Goal: Task Accomplishment & Management: Complete application form

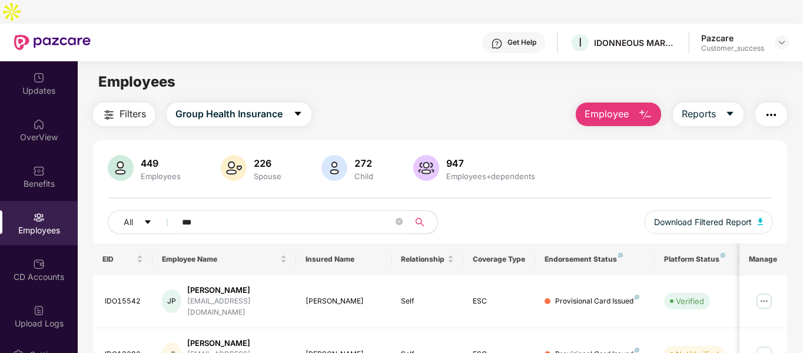
scroll to position [38, 0]
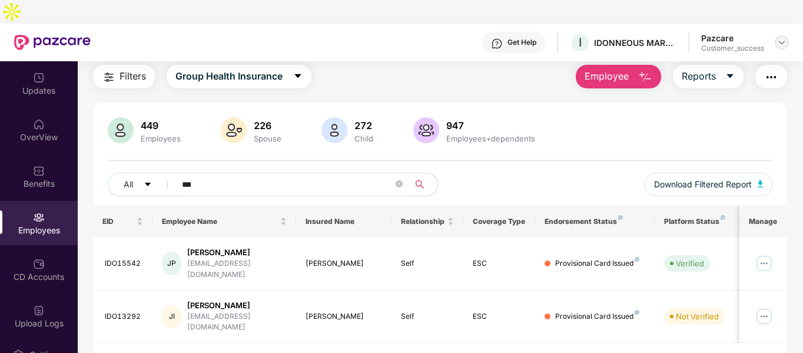
click at [780, 38] on img at bounding box center [781, 42] width 9 height 9
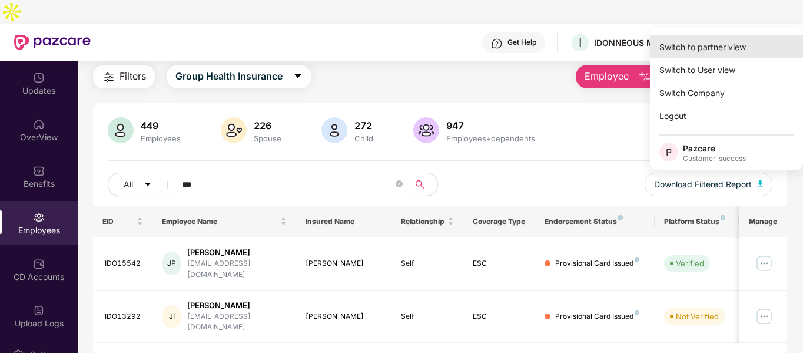
click at [707, 48] on div "Switch to partner view" at bounding box center [726, 46] width 153 height 23
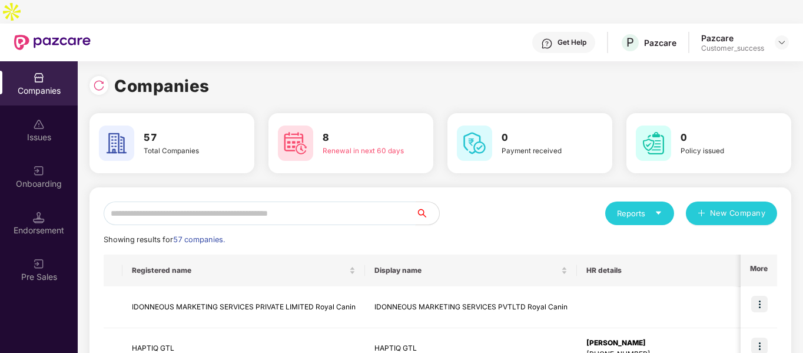
click at [210, 201] on input "text" at bounding box center [260, 213] width 312 height 24
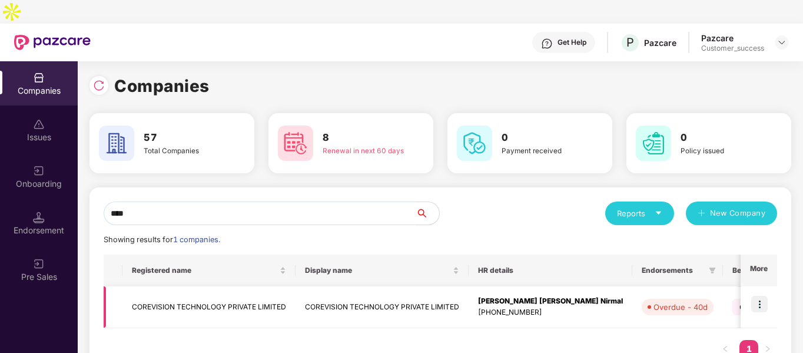
type input "****"
click at [171, 289] on td "COREVISION TECHNOLOGY PRIVATE LIMITED" at bounding box center [208, 307] width 173 height 42
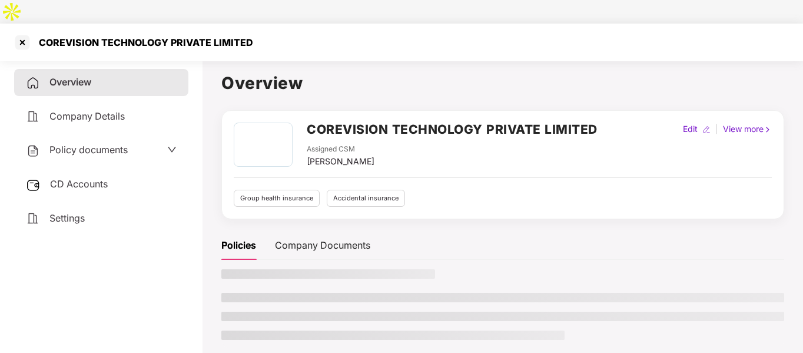
click at [87, 137] on div "Policy documents" at bounding box center [101, 150] width 174 height 27
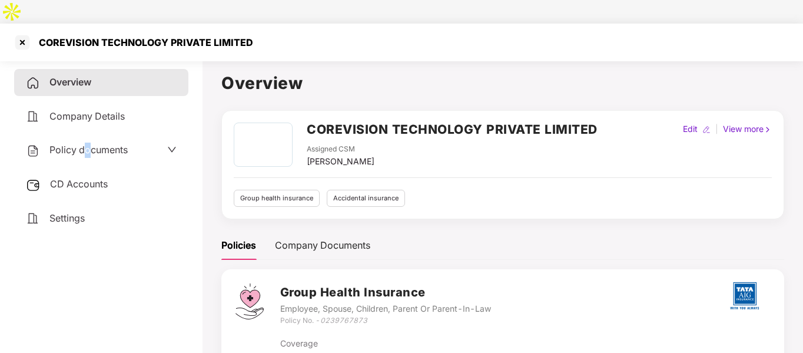
click at [86, 137] on div "Policy documents" at bounding box center [101, 150] width 174 height 27
click at [86, 144] on span "Policy documents" at bounding box center [88, 150] width 78 height 12
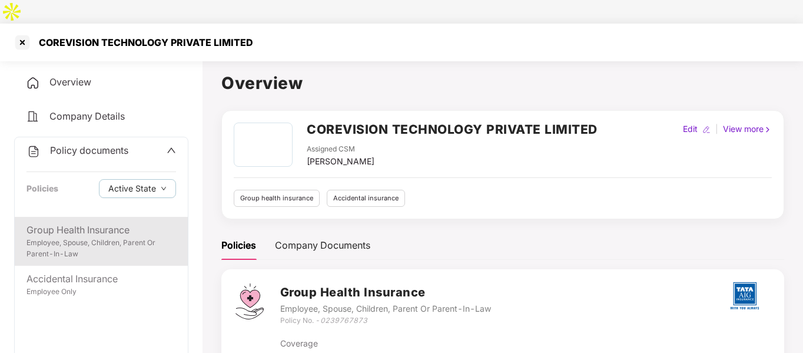
click at [79, 237] on div "Employee, Spouse, Children, Parent Or Parent-In-Law" at bounding box center [101, 248] width 150 height 22
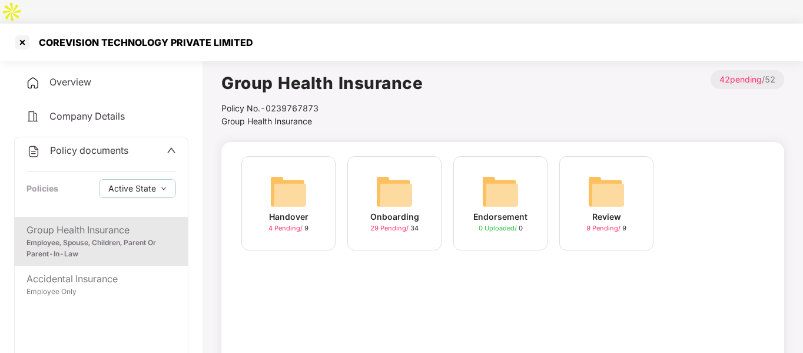
click at [402, 182] on img at bounding box center [395, 192] width 38 height 38
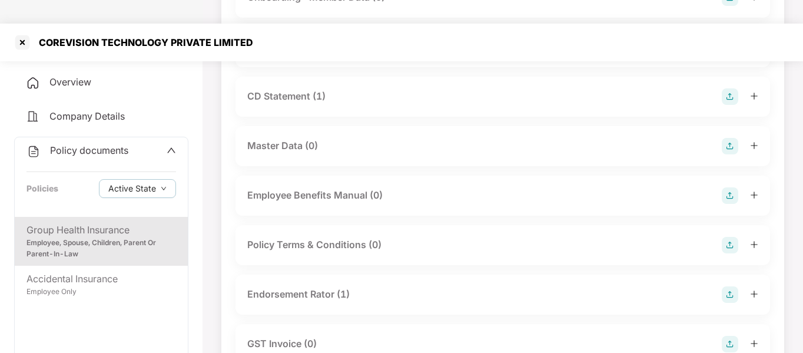
click at [309, 287] on div "Endorsement Rator (1)" at bounding box center [298, 294] width 102 height 15
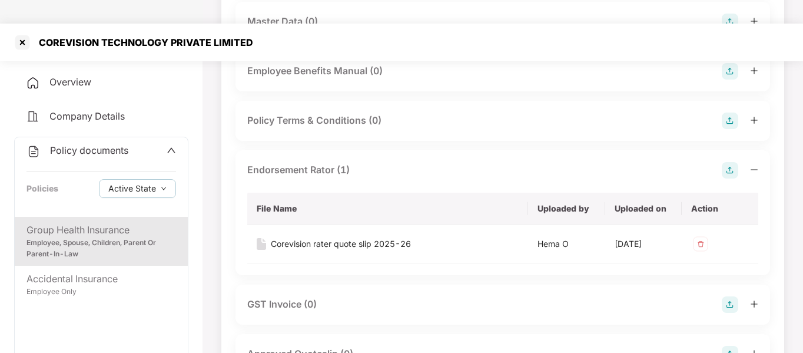
scroll to position [341, 0]
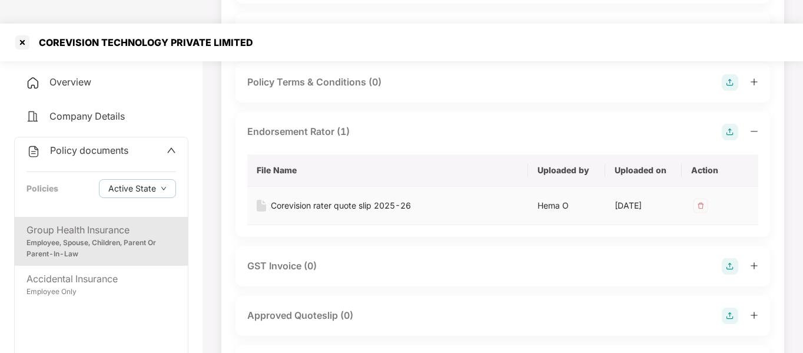
click at [341, 187] on td "Corevision rater quote slip 2025-26" at bounding box center [387, 206] width 281 height 38
click at [334, 199] on div "Corevision rater quote slip 2025-26" at bounding box center [341, 205] width 140 height 13
click at [19, 33] on div at bounding box center [22, 42] width 19 height 19
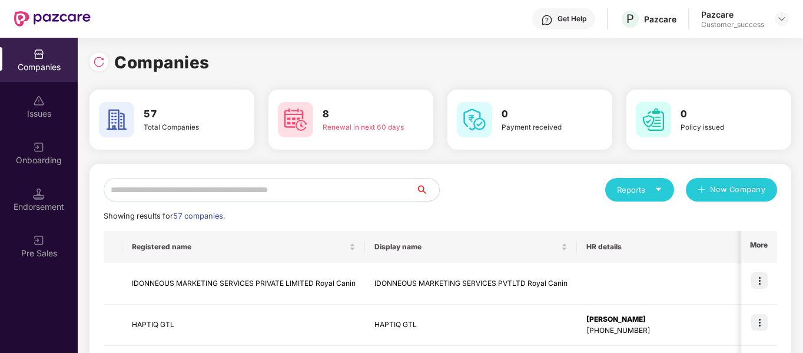
scroll to position [0, 0]
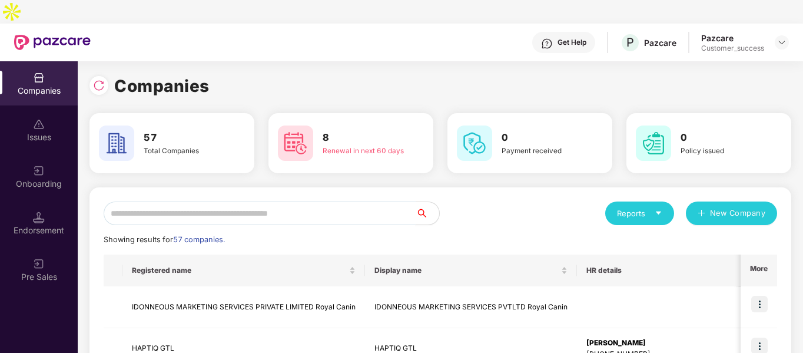
click at [223, 201] on input "text" at bounding box center [260, 213] width 312 height 24
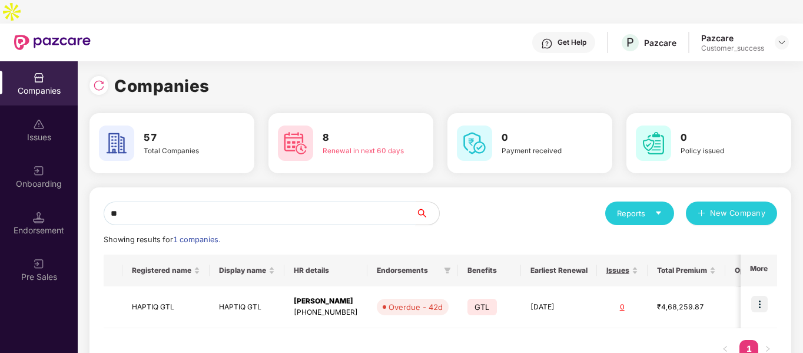
type input "*"
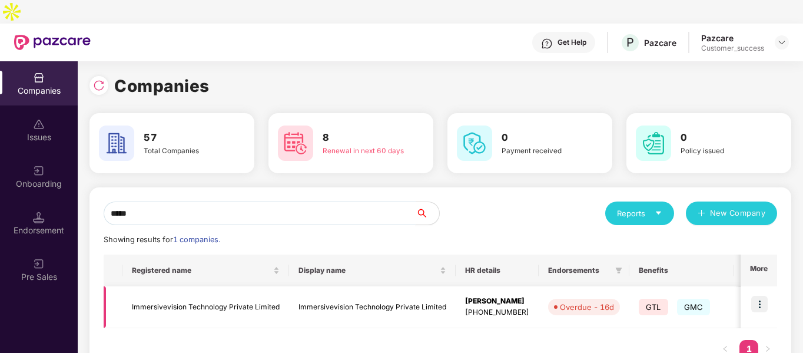
type input "*****"
click at [183, 289] on td "Immersivevision Technology Private Limited" at bounding box center [205, 307] width 167 height 42
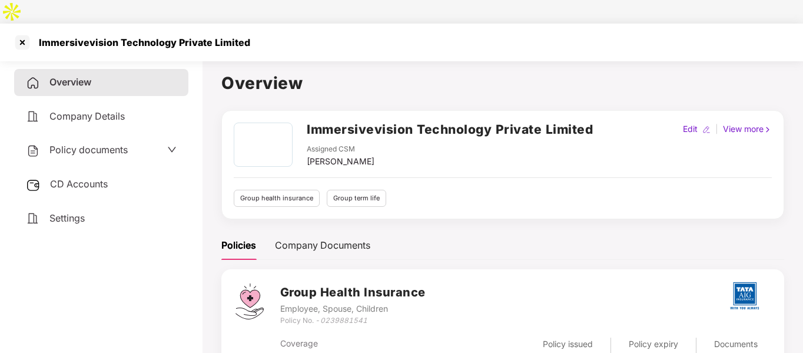
click at [98, 142] on div "Policy documents" at bounding box center [77, 149] width 102 height 15
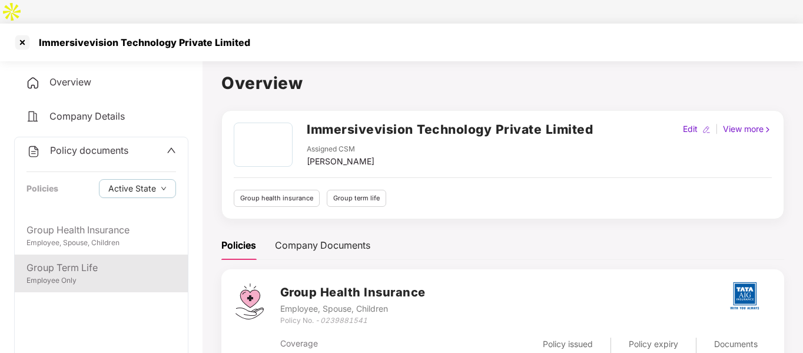
click at [61, 260] on div "Group Term Life" at bounding box center [101, 267] width 150 height 15
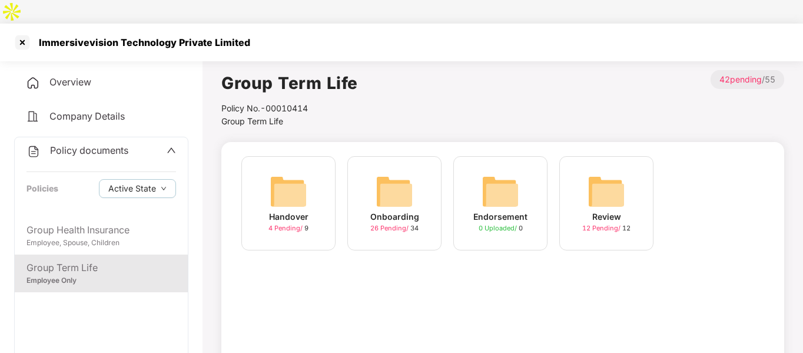
click at [389, 173] on img at bounding box center [395, 192] width 38 height 38
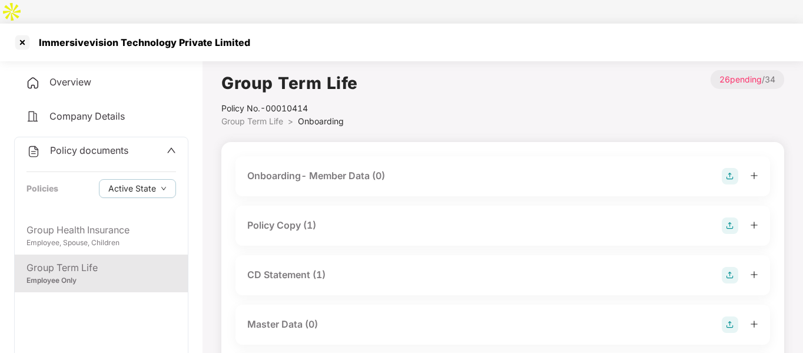
click at [312, 218] on div "Policy Copy (1)" at bounding box center [281, 225] width 69 height 15
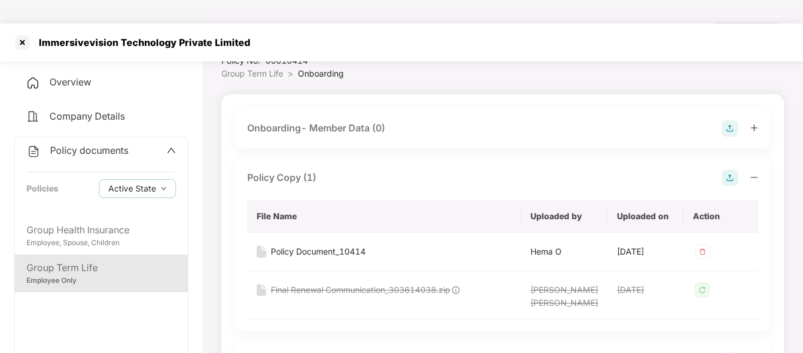
scroll to position [48, 0]
click at [299, 232] on td "Policy Document_10414" at bounding box center [384, 251] width 274 height 38
click at [296, 244] on div "Policy Document_10414" at bounding box center [318, 250] width 95 height 13
click at [24, 33] on div at bounding box center [22, 42] width 19 height 19
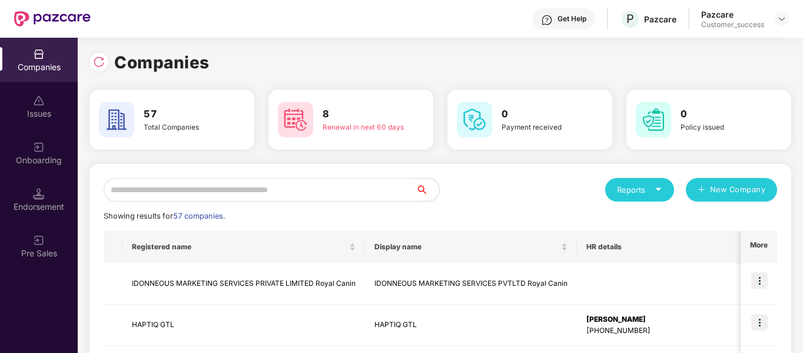
scroll to position [0, 0]
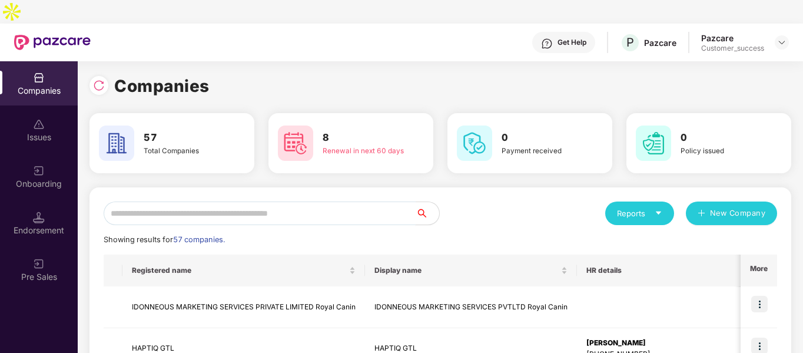
click at [179, 201] on input "text" at bounding box center [260, 213] width 312 height 24
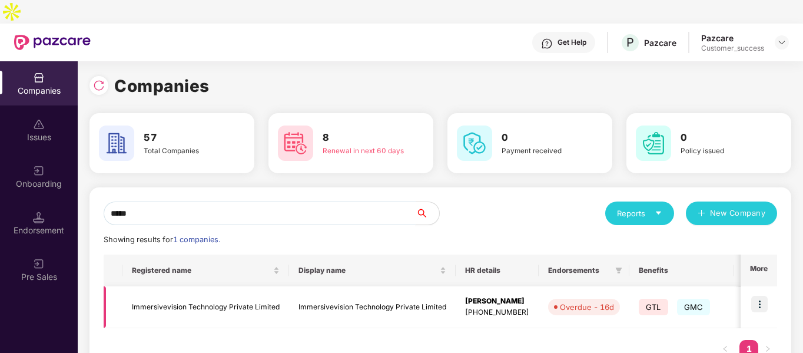
type input "*****"
click at [760, 296] on img at bounding box center [759, 304] width 16 height 16
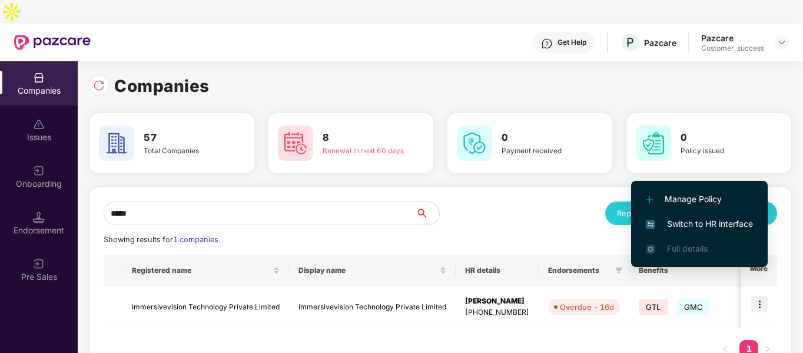
click at [670, 225] on span "Switch to HR interface" at bounding box center [699, 223] width 107 height 13
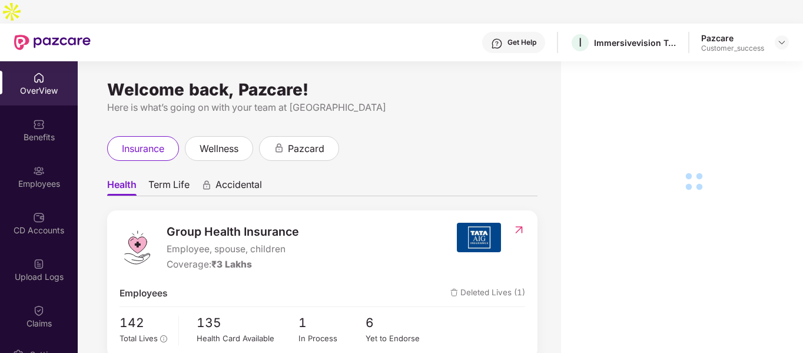
click at [41, 178] on div "Employees" at bounding box center [39, 184] width 78 height 12
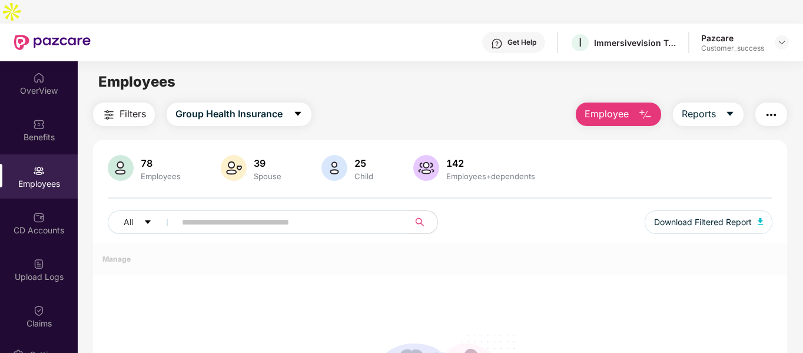
click at [41, 178] on div "Employees" at bounding box center [39, 184] width 78 height 12
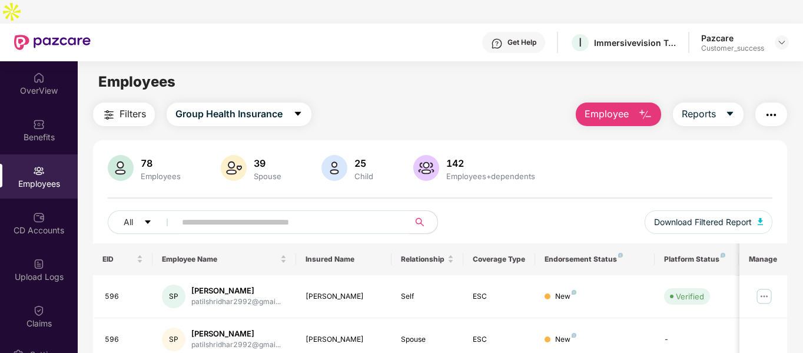
click at [234, 213] on input "text" at bounding box center [287, 222] width 211 height 18
paste input "**********"
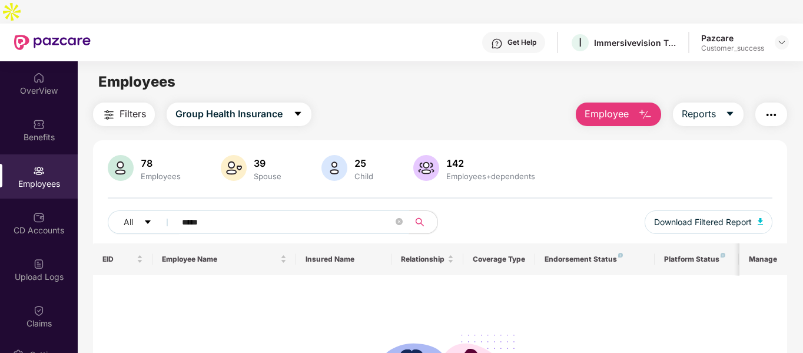
click at [183, 213] on input "*****" at bounding box center [287, 222] width 211 height 18
type input "*****"
click at [296, 109] on icon "caret-down" at bounding box center [297, 113] width 9 height 9
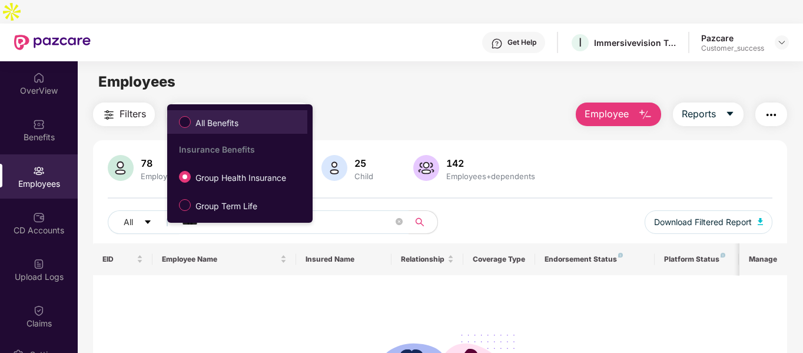
click at [218, 118] on span "All Benefits" at bounding box center [217, 123] width 52 height 13
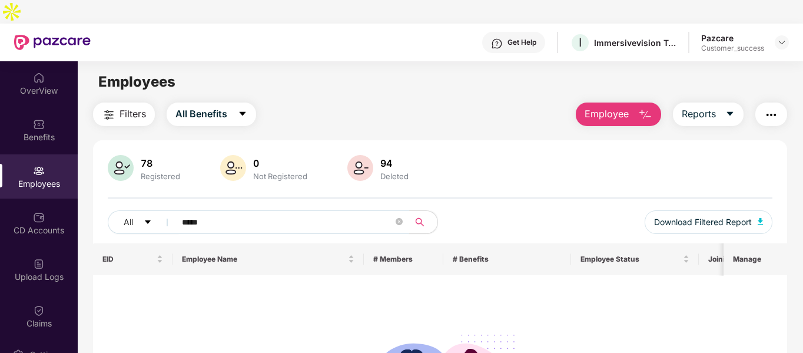
click at [211, 213] on input "*****" at bounding box center [287, 222] width 211 height 18
click at [779, 38] on img at bounding box center [781, 42] width 9 height 9
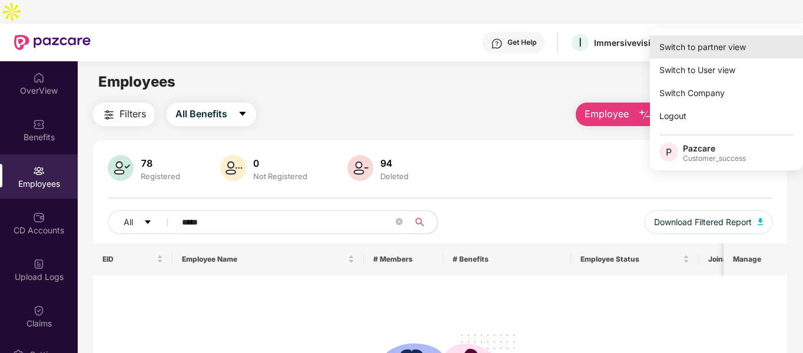
click at [696, 50] on div "Switch to partner view" at bounding box center [726, 46] width 153 height 23
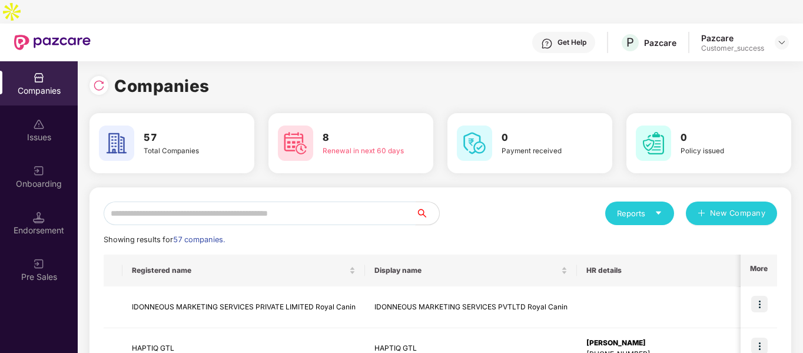
click at [364, 201] on input "text" at bounding box center [260, 213] width 312 height 24
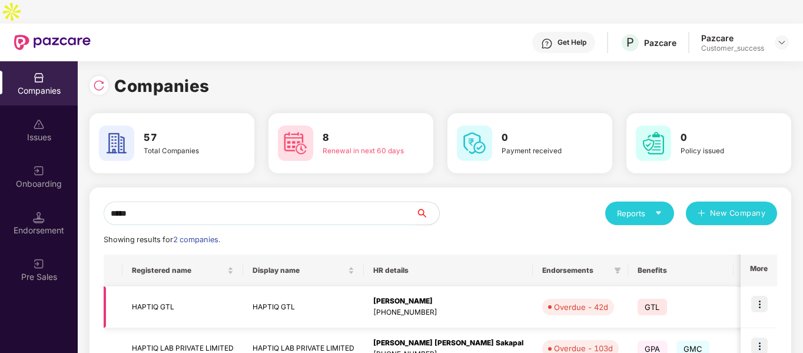
type input "*****"
click at [761, 296] on img at bounding box center [759, 304] width 16 height 16
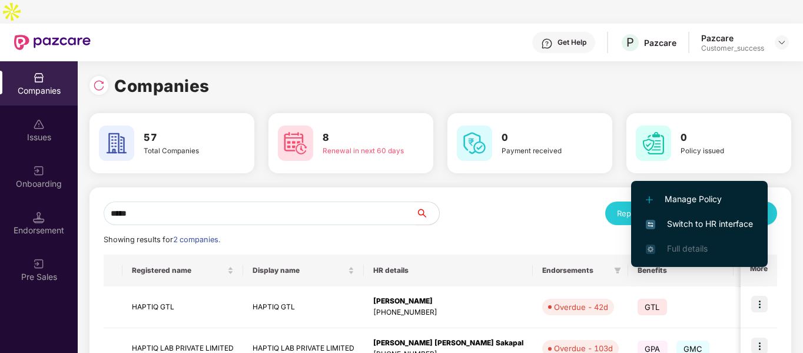
click at [649, 218] on span "Switch to HR interface" at bounding box center [699, 223] width 107 height 13
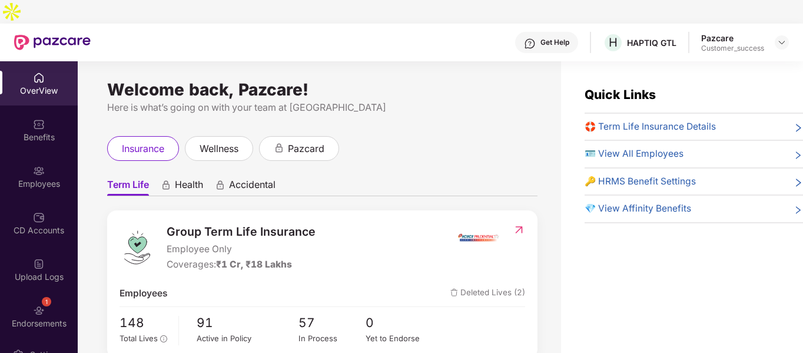
click at [47, 178] on div "Employees" at bounding box center [39, 184] width 78 height 12
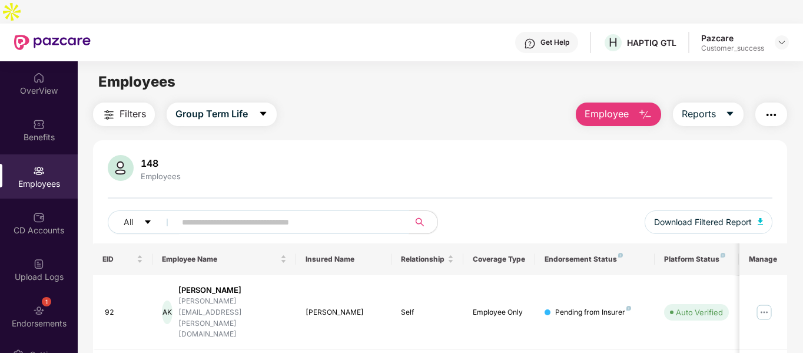
click at [271, 213] on input "text" at bounding box center [287, 222] width 211 height 18
click at [763, 218] on img "button" at bounding box center [761, 221] width 6 height 7
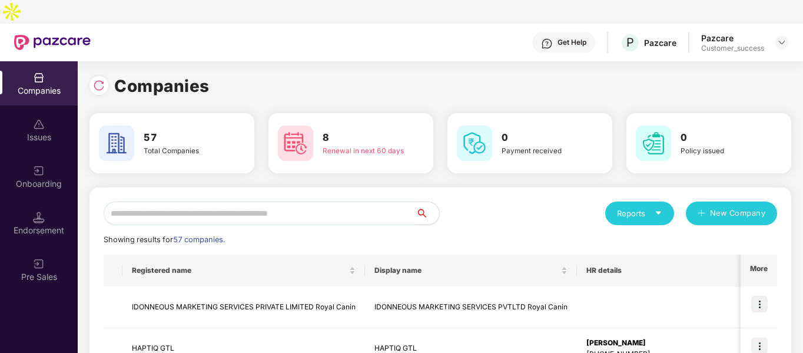
click at [231, 201] on input "text" at bounding box center [260, 213] width 312 height 24
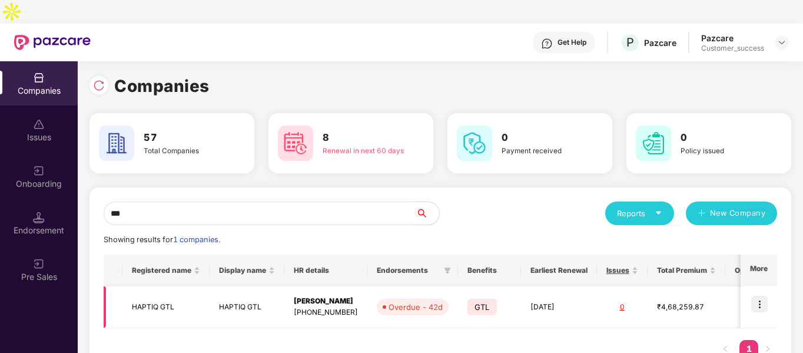
type input "***"
click at [759, 296] on img at bounding box center [759, 304] width 16 height 16
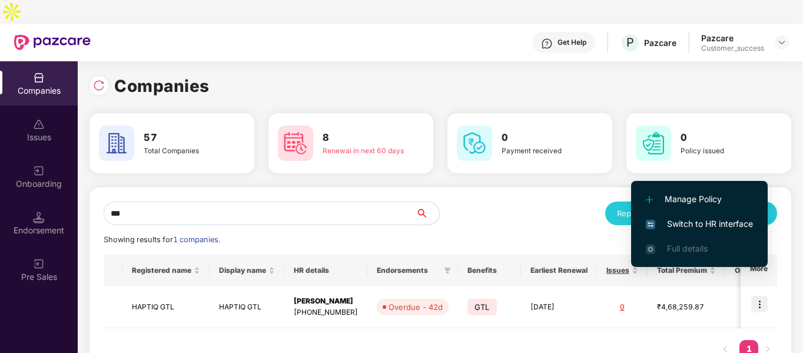
click at [656, 224] on span "Switch to HR interface" at bounding box center [699, 223] width 107 height 13
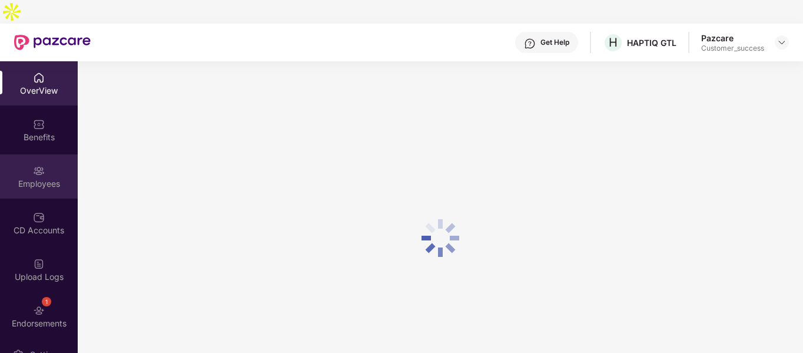
click at [47, 178] on div "Employees" at bounding box center [39, 184] width 78 height 12
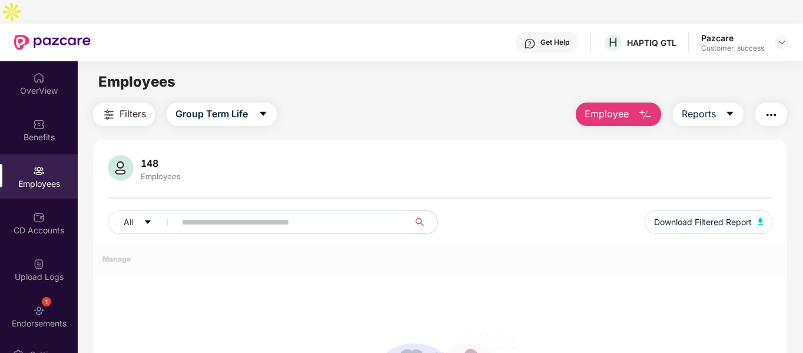
click at [47, 178] on div "Employees" at bounding box center [39, 184] width 78 height 12
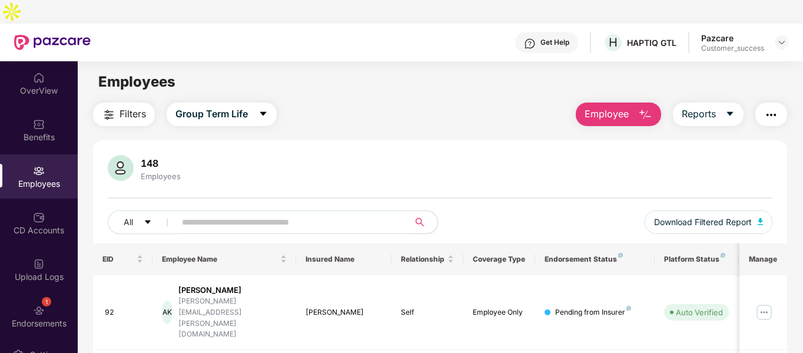
click at [233, 213] on input "text" at bounding box center [287, 222] width 211 height 18
paste input "***"
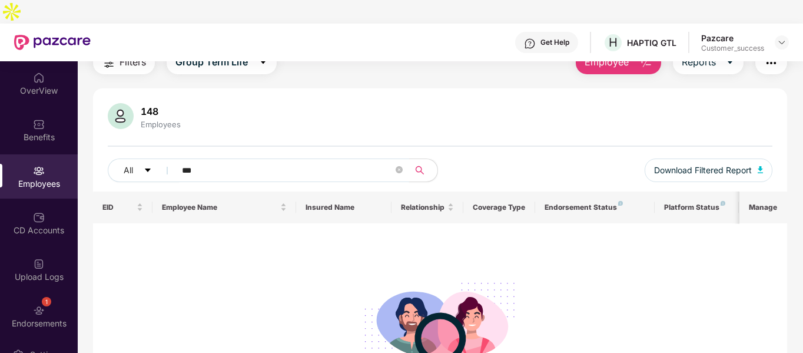
scroll to position [52, 0]
type input "*"
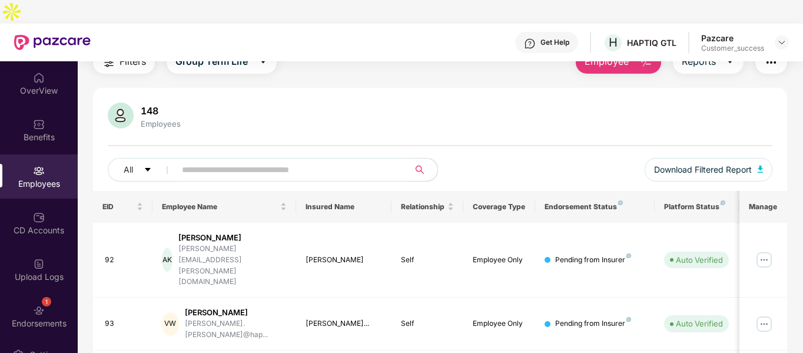
click at [787, 35] on div at bounding box center [782, 42] width 14 height 14
click at [784, 38] on img at bounding box center [781, 42] width 9 height 9
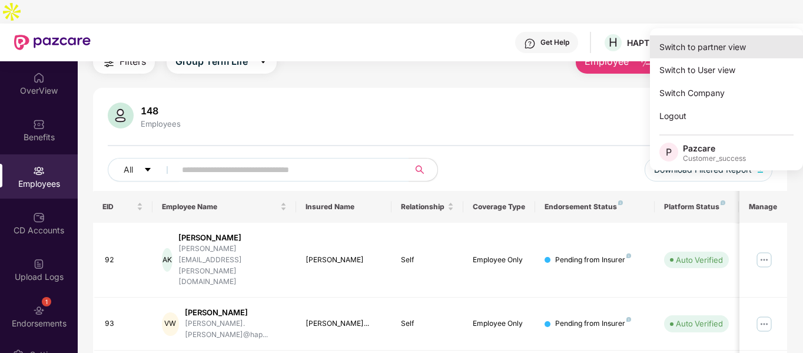
click at [699, 48] on div "Switch to partner view" at bounding box center [726, 46] width 153 height 23
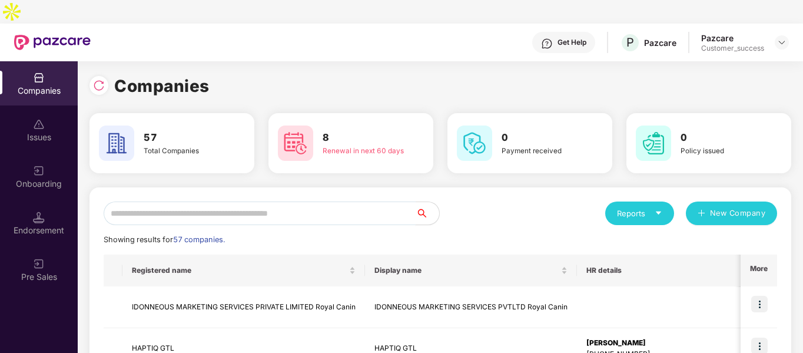
click at [225, 201] on input "text" at bounding box center [260, 213] width 312 height 24
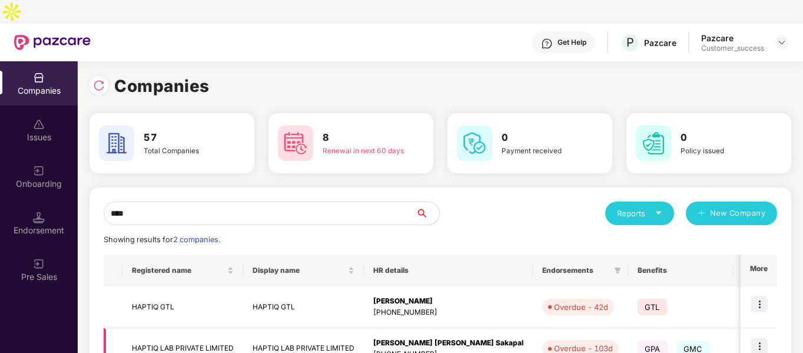
type input "****"
click at [767, 337] on img at bounding box center [759, 345] width 16 height 16
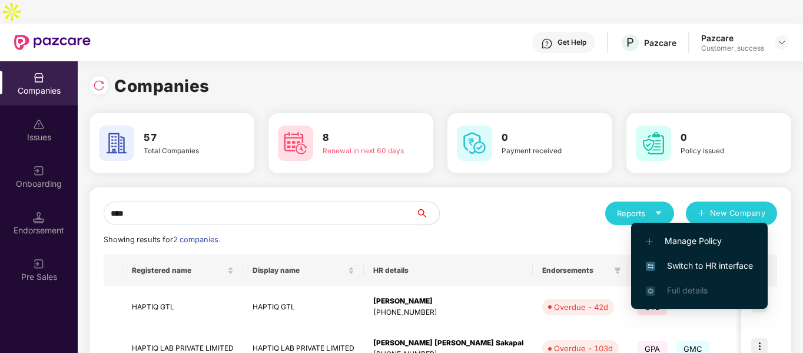
click at [704, 267] on span "Switch to HR interface" at bounding box center [699, 265] width 107 height 13
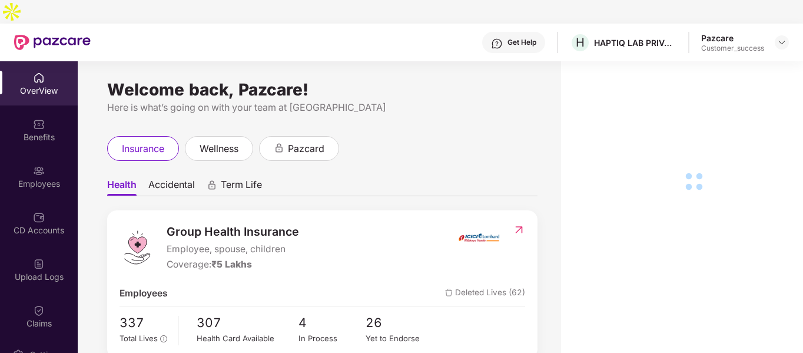
click at [31, 170] on div "Employees" at bounding box center [39, 176] width 78 height 44
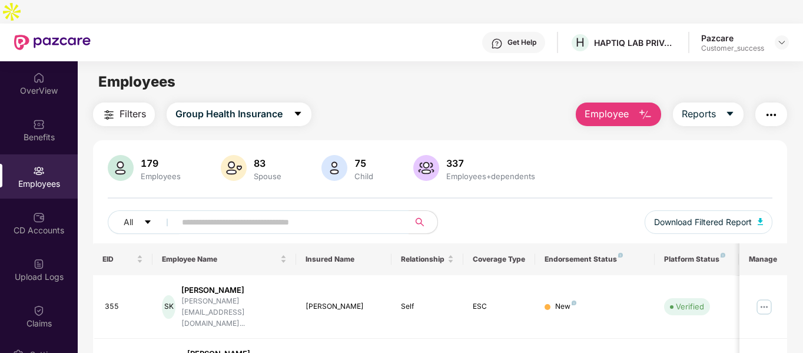
click at [646, 108] on img "button" at bounding box center [645, 115] width 14 height 14
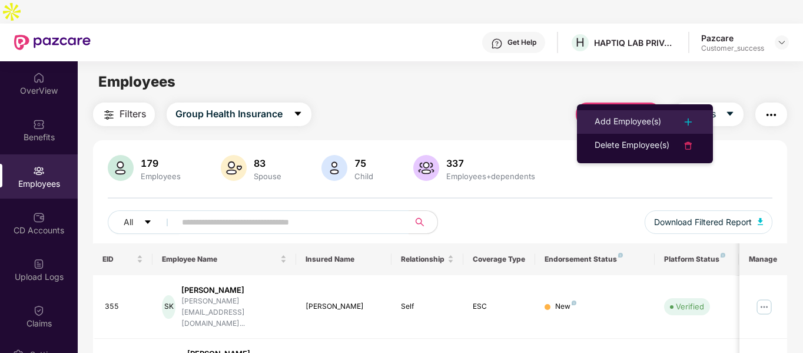
click at [609, 125] on div "Add Employee(s)" at bounding box center [628, 122] width 67 height 14
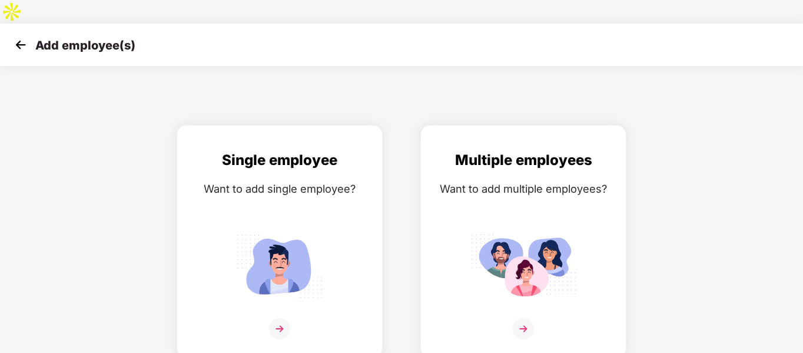
click at [28, 36] on img at bounding box center [21, 45] width 18 height 18
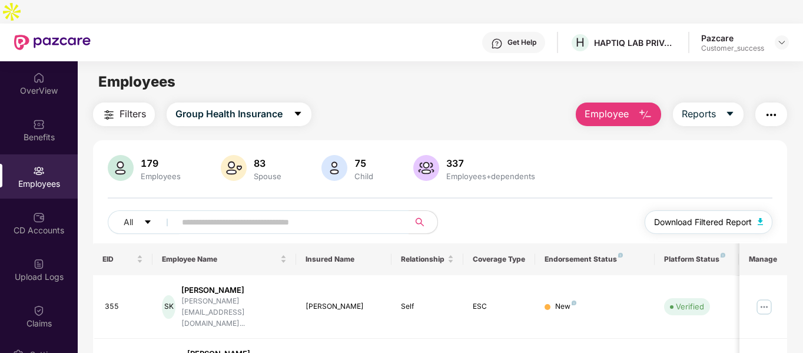
click at [758, 210] on button "Download Filtered Report" at bounding box center [709, 222] width 128 height 24
click at [781, 38] on img at bounding box center [781, 42] width 9 height 9
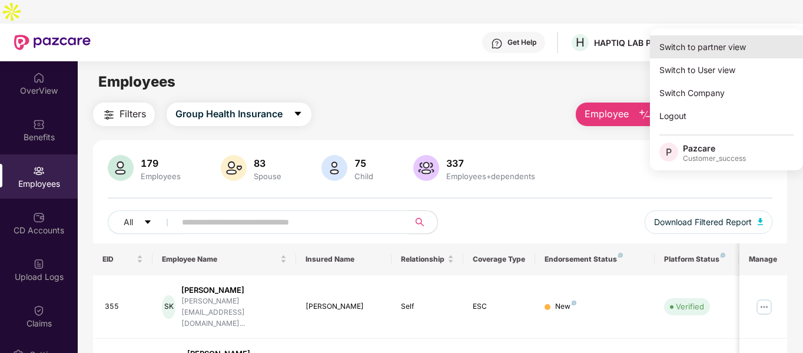
click at [714, 49] on div "Switch to partner view" at bounding box center [726, 46] width 153 height 23
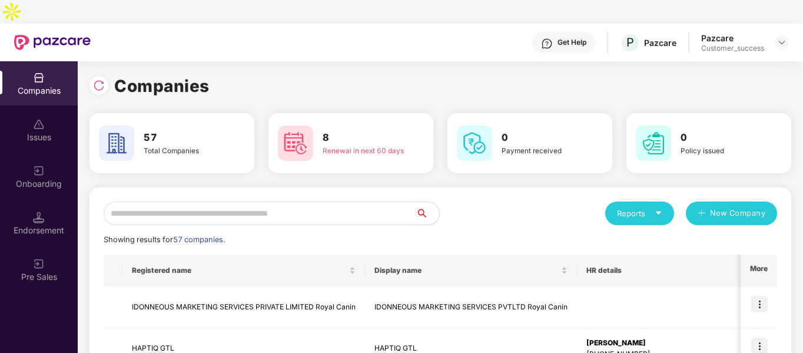
click at [331, 201] on input "text" at bounding box center [260, 213] width 312 height 24
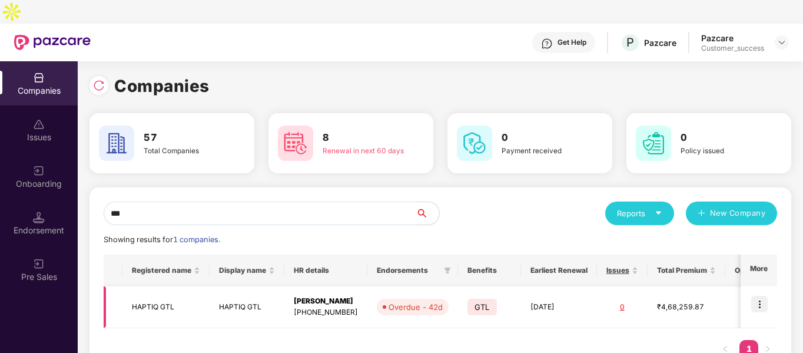
type input "***"
click at [758, 296] on img at bounding box center [759, 304] width 16 height 16
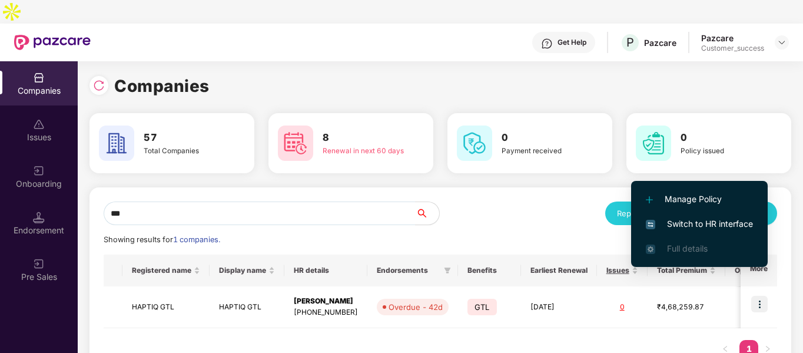
click at [689, 218] on span "Switch to HR interface" at bounding box center [699, 223] width 107 height 13
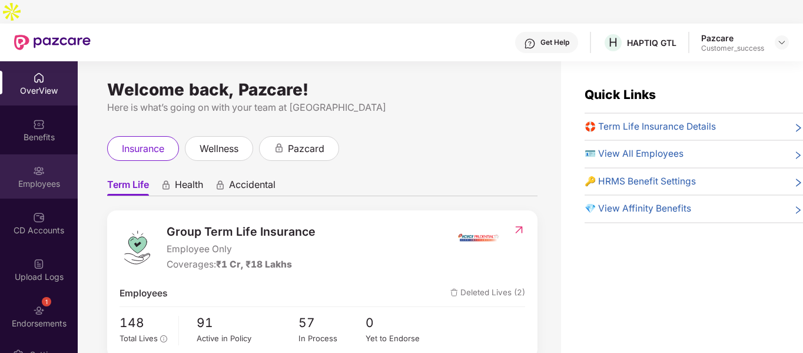
click at [38, 178] on div "Employees" at bounding box center [39, 184] width 78 height 12
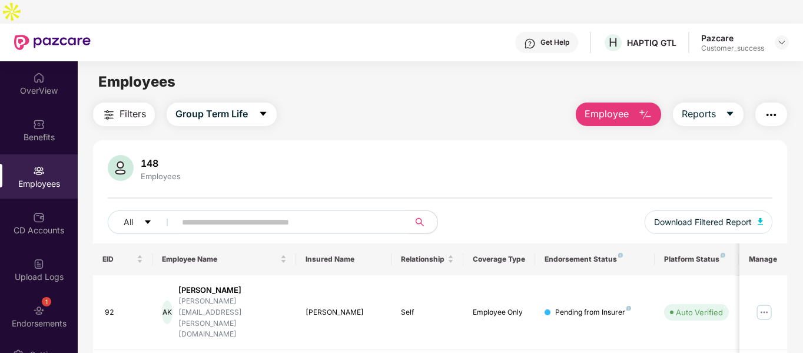
click at [638, 102] on button "Employee" at bounding box center [618, 114] width 85 height 24
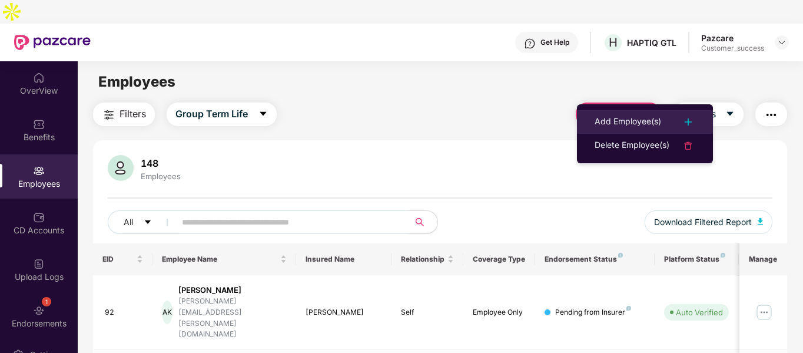
click at [609, 115] on div "Add Employee(s)" at bounding box center [628, 122] width 67 height 14
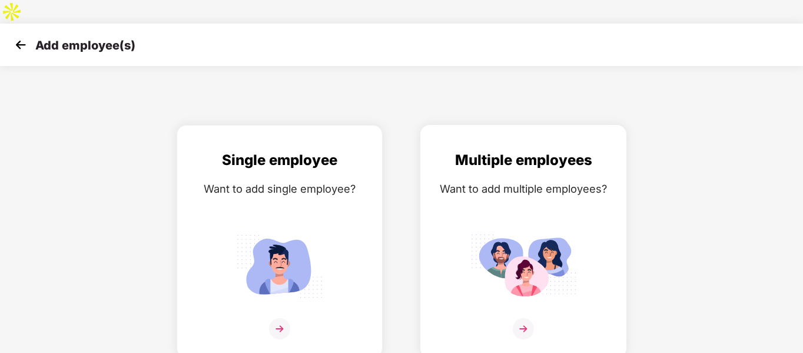
click at [459, 190] on div "Multiple employees Want to add multiple employees?" at bounding box center [523, 251] width 181 height 205
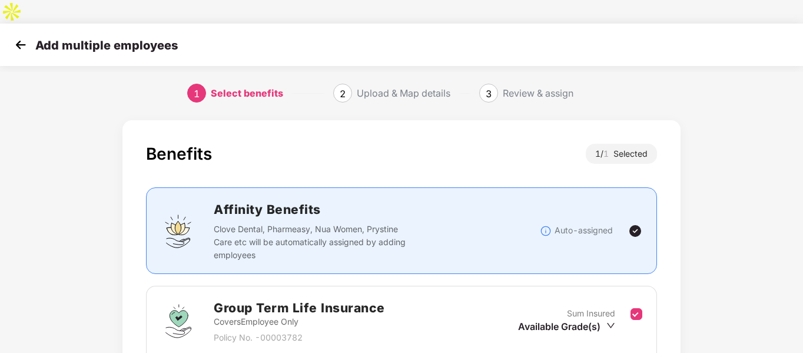
scroll to position [122, 0]
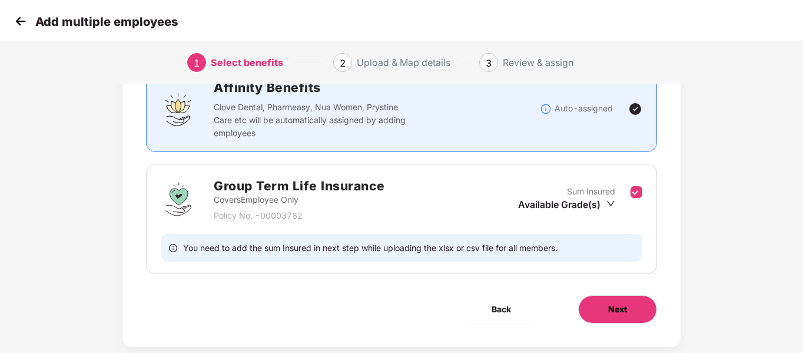
click at [616, 303] on span "Next" at bounding box center [617, 309] width 19 height 13
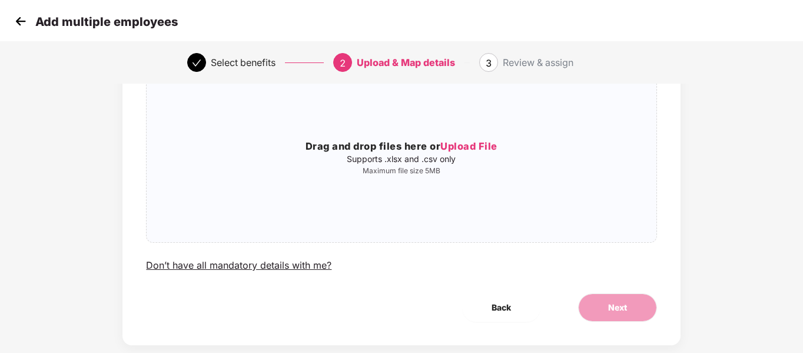
scroll to position [0, 0]
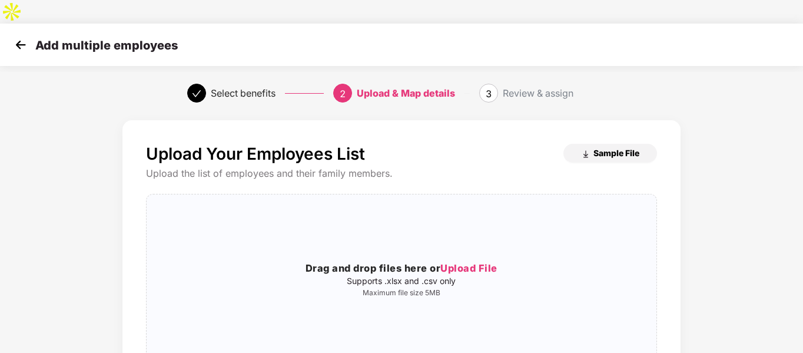
click at [595, 147] on span "Sample File" at bounding box center [617, 152] width 46 height 11
